Goal: Transaction & Acquisition: Download file/media

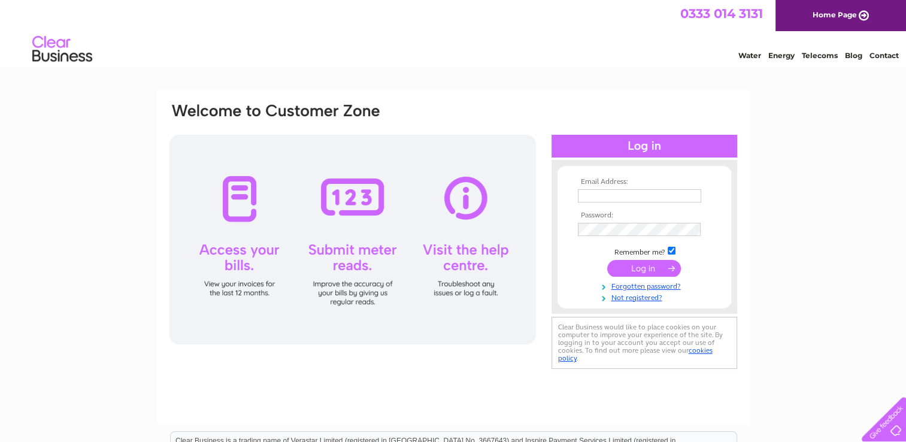
type input "highworthskips@gmail.com"
click at [630, 270] on input "submit" at bounding box center [644, 268] width 74 height 17
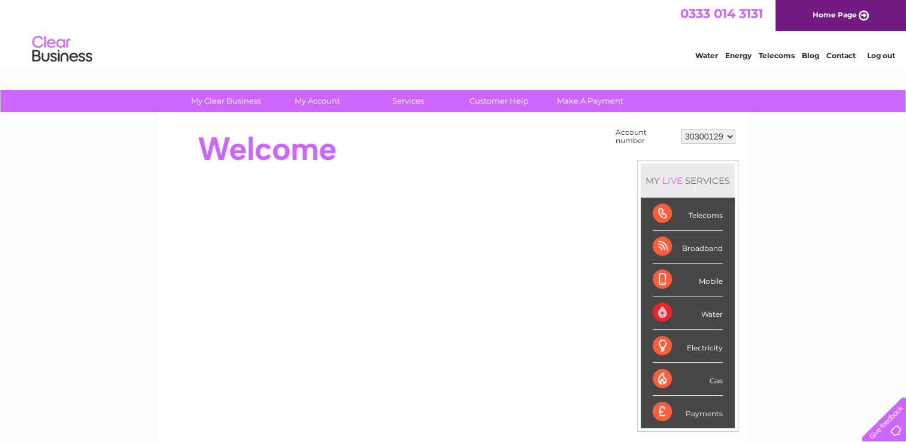
click at [701, 138] on select "30300129 30300175" at bounding box center [708, 136] width 55 height 14
click at [562, 163] on div at bounding box center [386, 149] width 436 height 48
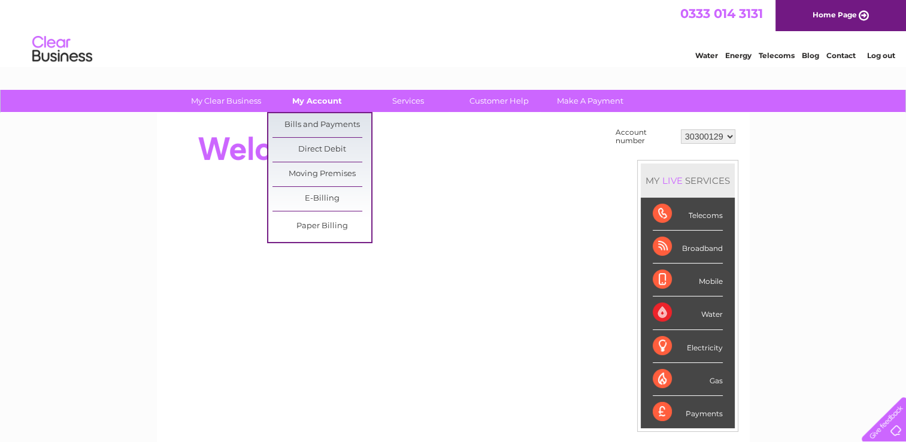
click at [318, 107] on link "My Account" at bounding box center [317, 101] width 99 height 22
click at [316, 127] on link "Bills and Payments" at bounding box center [322, 125] width 99 height 24
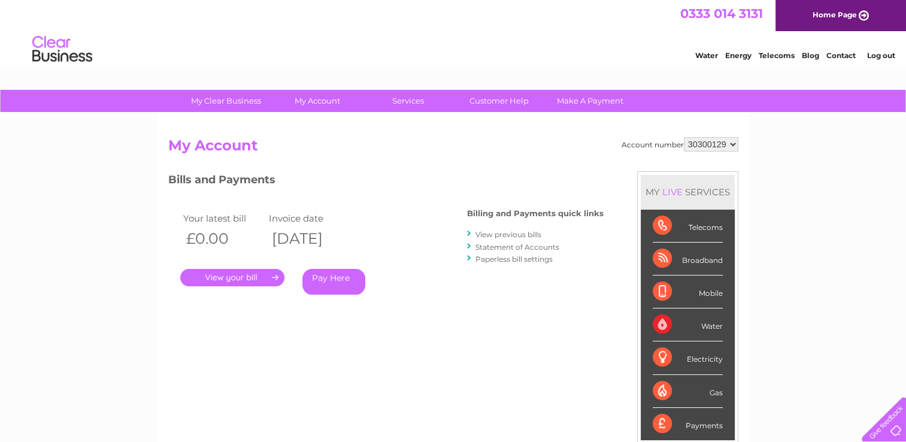
click at [724, 146] on select "30300129 30300175" at bounding box center [711, 144] width 55 height 14
select select "30300175"
click at [684, 137] on select "30300129 30300175" at bounding box center [711, 144] width 55 height 14
click at [238, 282] on link "." at bounding box center [232, 277] width 104 height 17
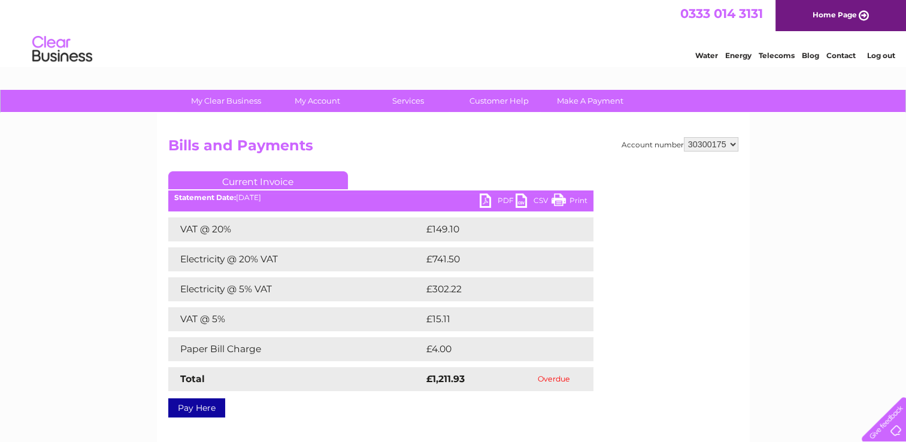
click at [504, 201] on link "PDF" at bounding box center [498, 202] width 36 height 17
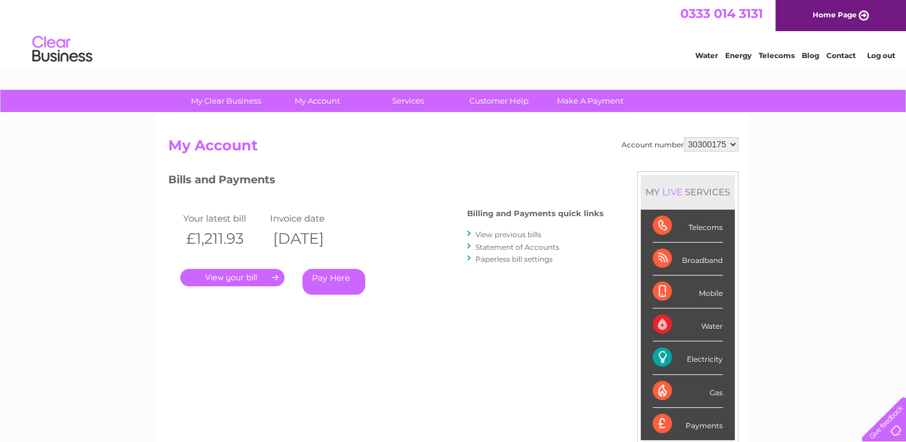
click at [498, 234] on link "View previous bills" at bounding box center [509, 234] width 66 height 9
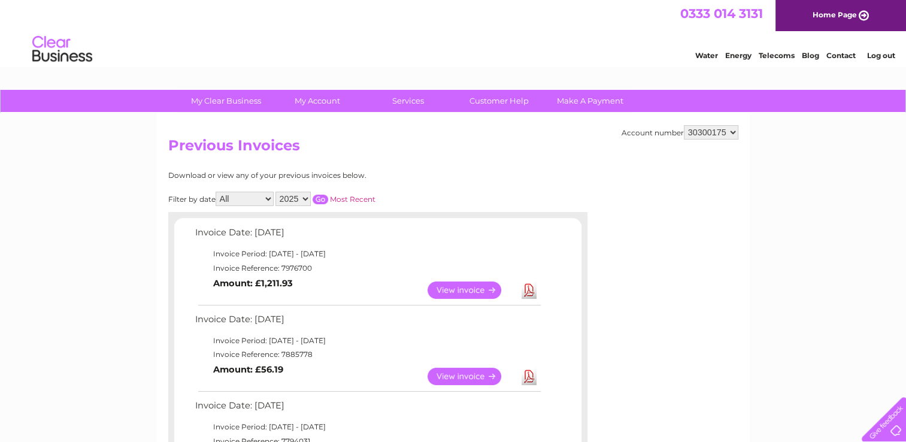
click at [531, 378] on link "Download" at bounding box center [529, 376] width 15 height 17
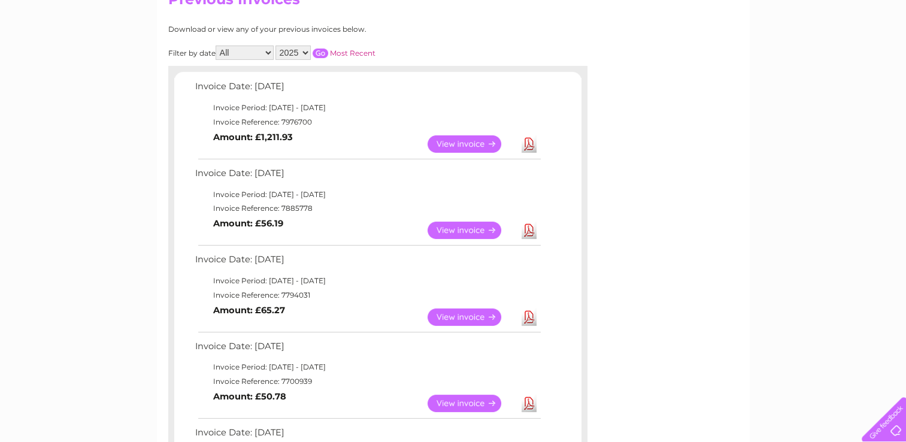
scroll to position [168, 0]
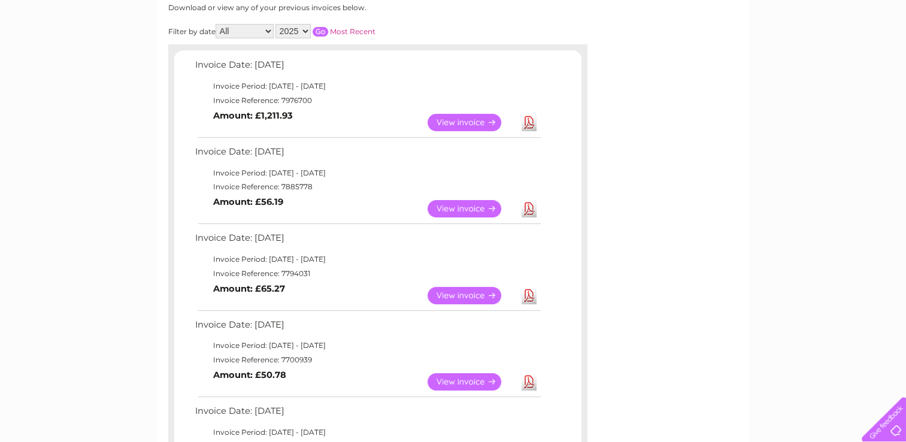
click at [522, 383] on link "Download" at bounding box center [529, 381] width 15 height 17
